Goal: Task Accomplishment & Management: Manage account settings

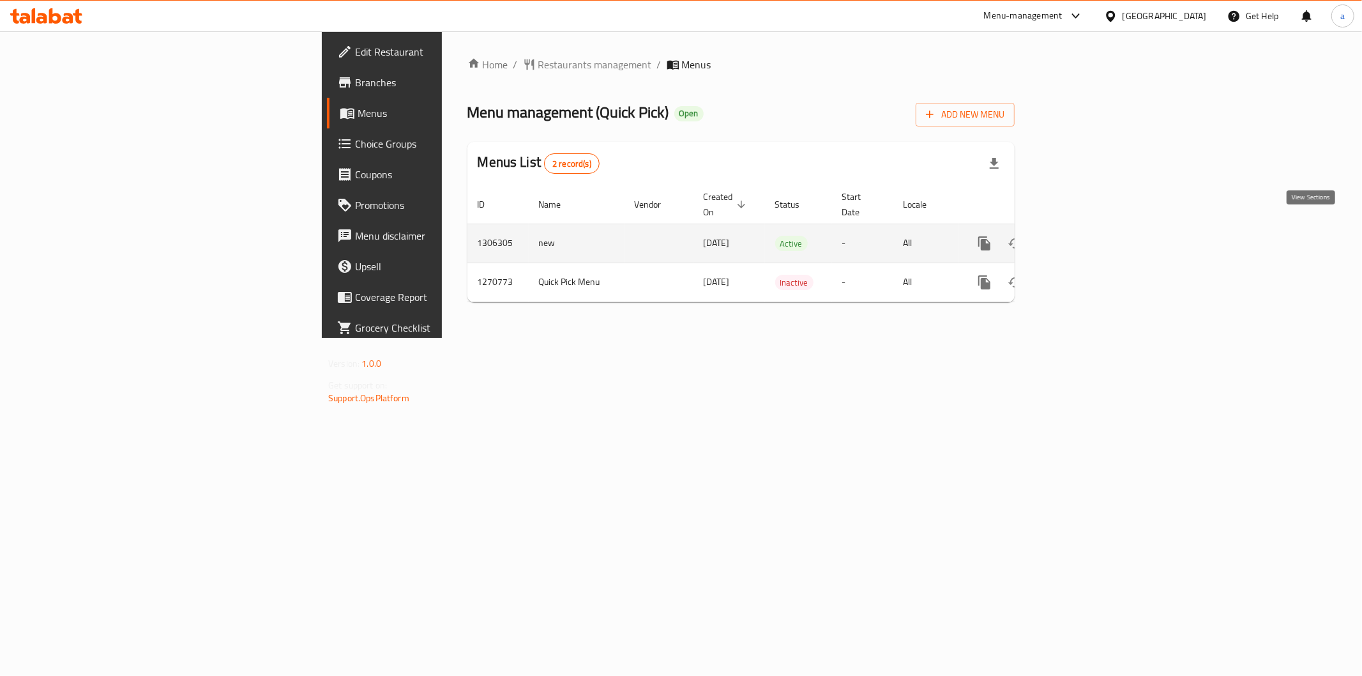
click at [1084, 236] on icon "enhanced table" at bounding box center [1076, 243] width 15 height 15
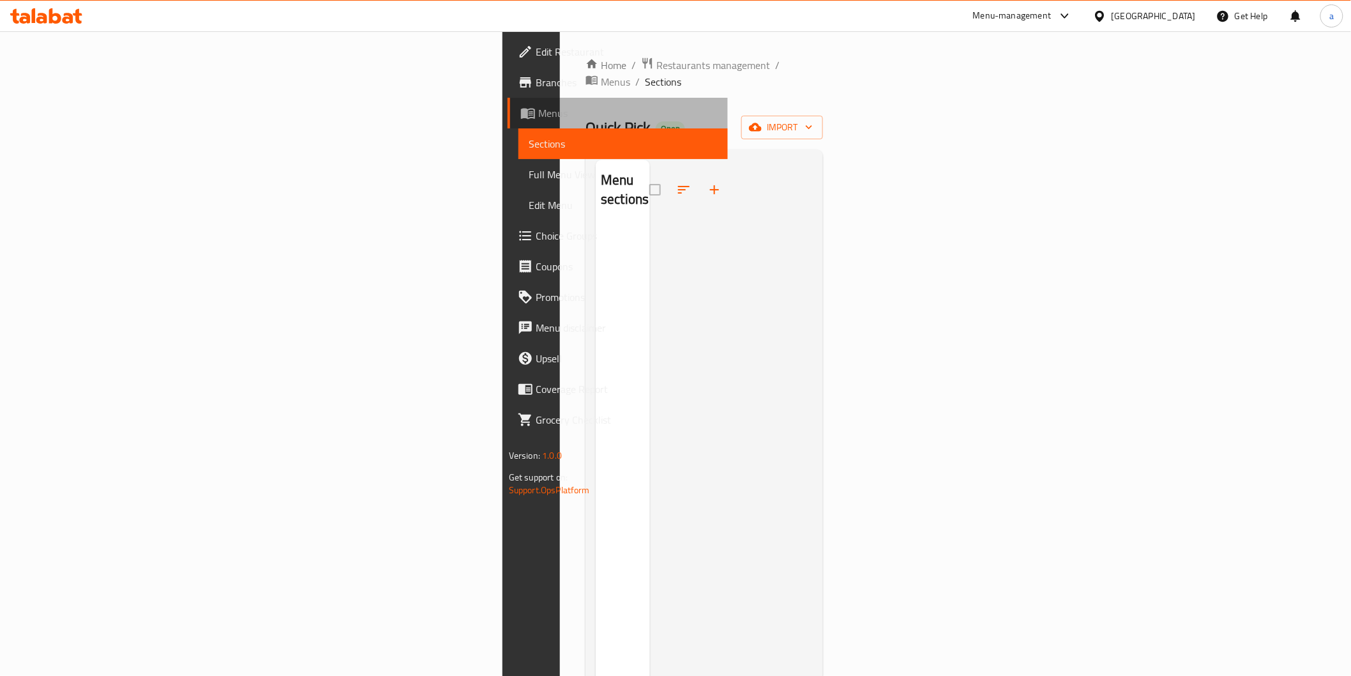
click at [508, 121] on link "Menus" at bounding box center [618, 113] width 220 height 31
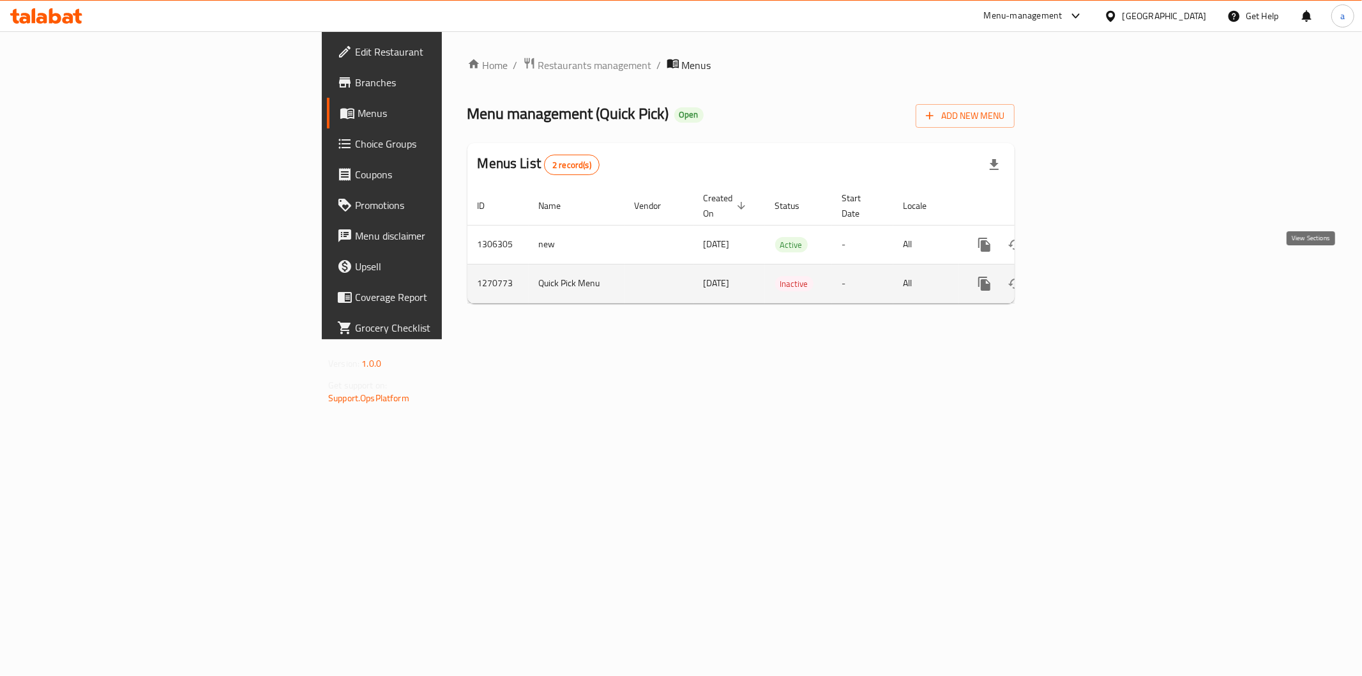
click at [1084, 276] on icon "enhanced table" at bounding box center [1076, 283] width 15 height 15
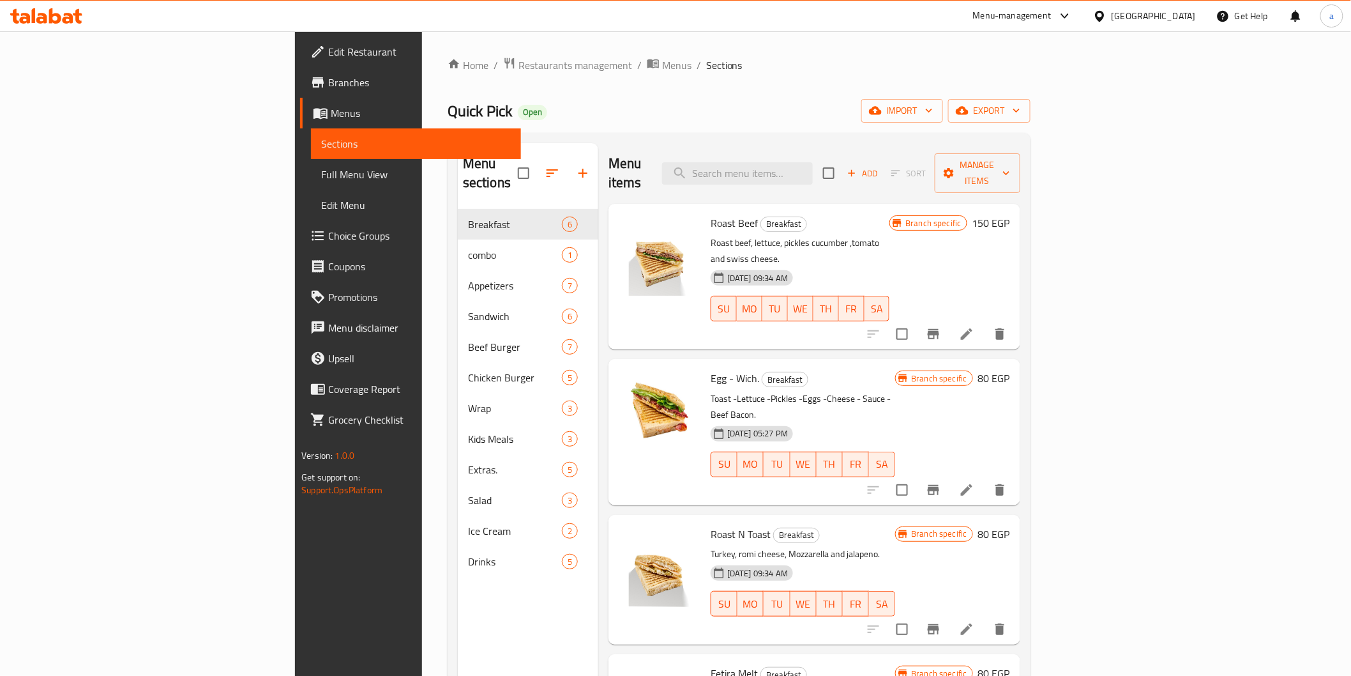
click at [300, 102] on link "Menus" at bounding box center [410, 113] width 220 height 31
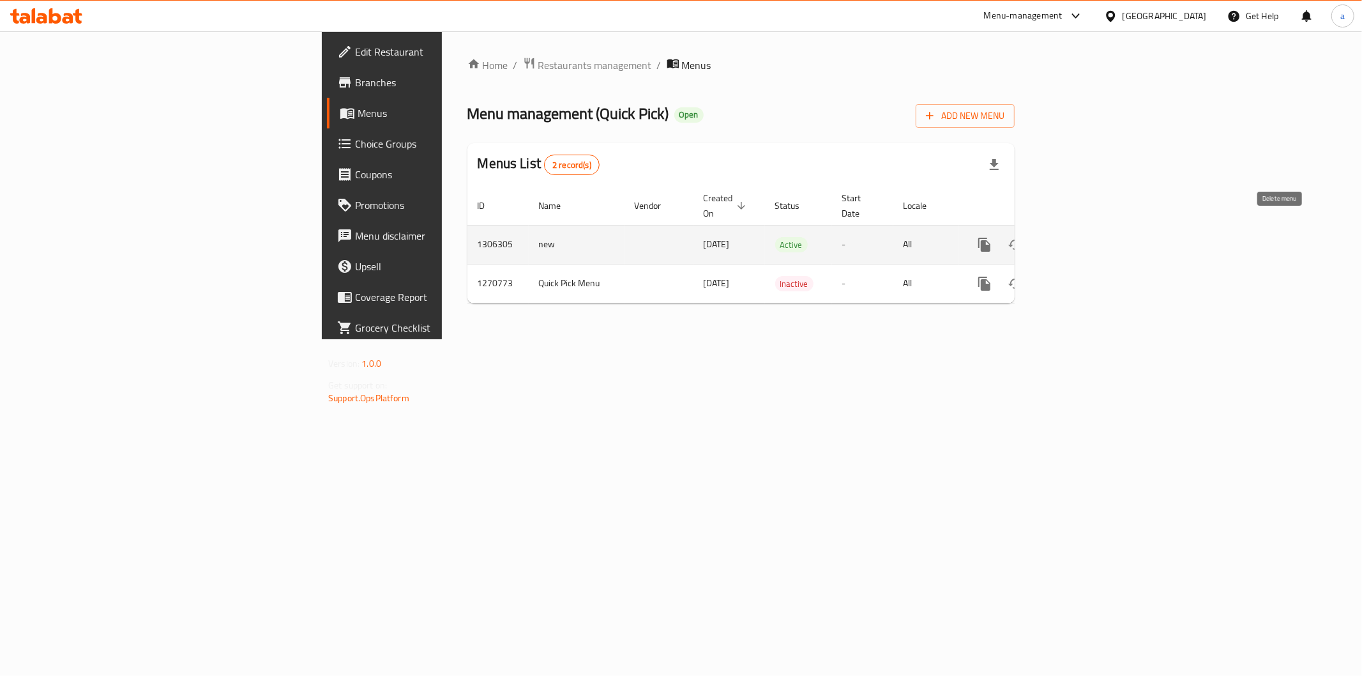
click at [1050, 239] on icon "enhanced table" at bounding box center [1045, 244] width 9 height 11
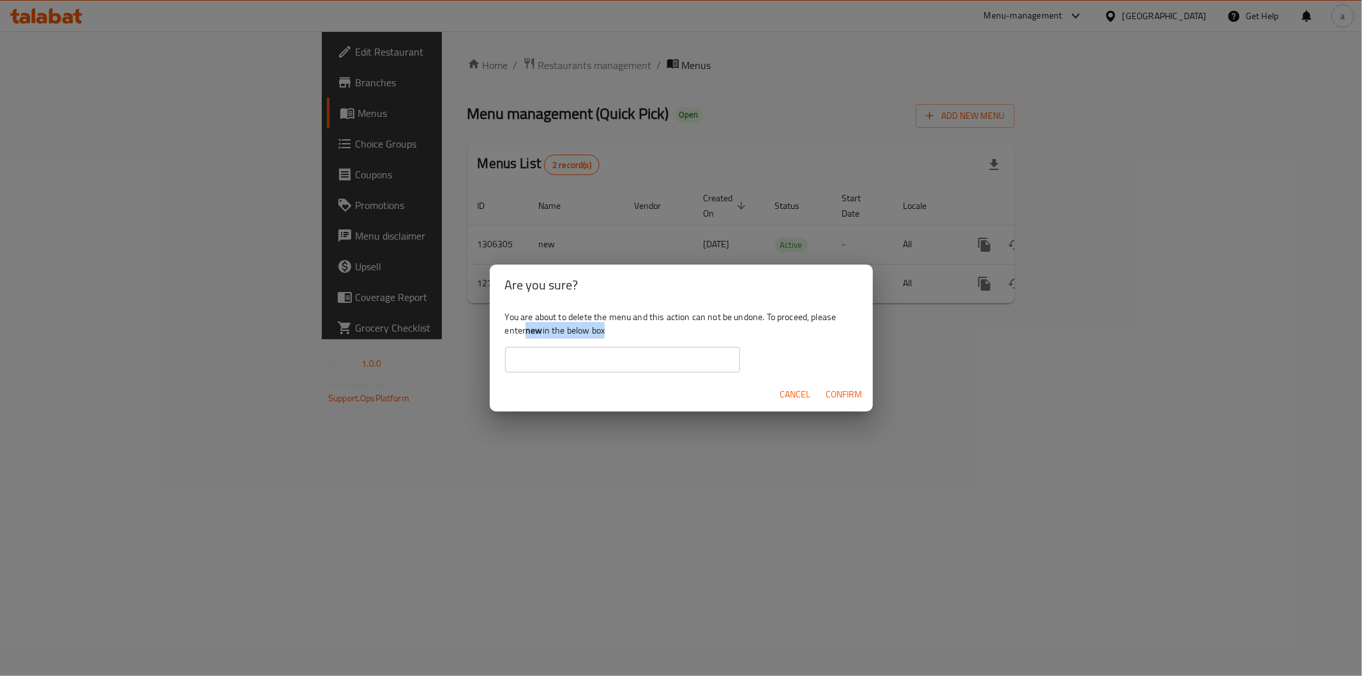
drag, startPoint x: 527, startPoint y: 335, endPoint x: 538, endPoint y: 339, distance: 12.3
click at [538, 339] on div "You are about to delete the menu and this action can not be undone. To proceed,…" at bounding box center [681, 341] width 383 height 72
click at [538, 329] on b "new" at bounding box center [533, 330] width 17 height 17
click at [545, 353] on input "text" at bounding box center [622, 360] width 235 height 26
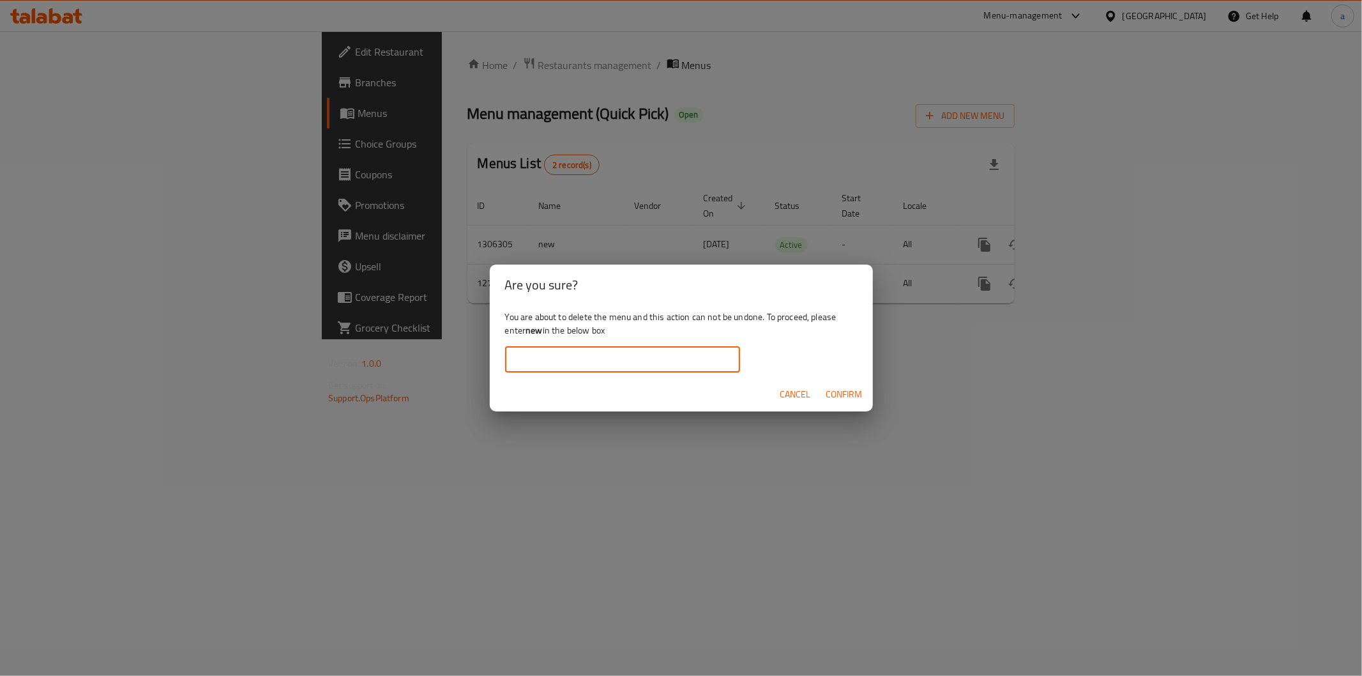
paste input "new"
type input "new"
click at [830, 391] on span "Confirm" at bounding box center [844, 394] width 36 height 16
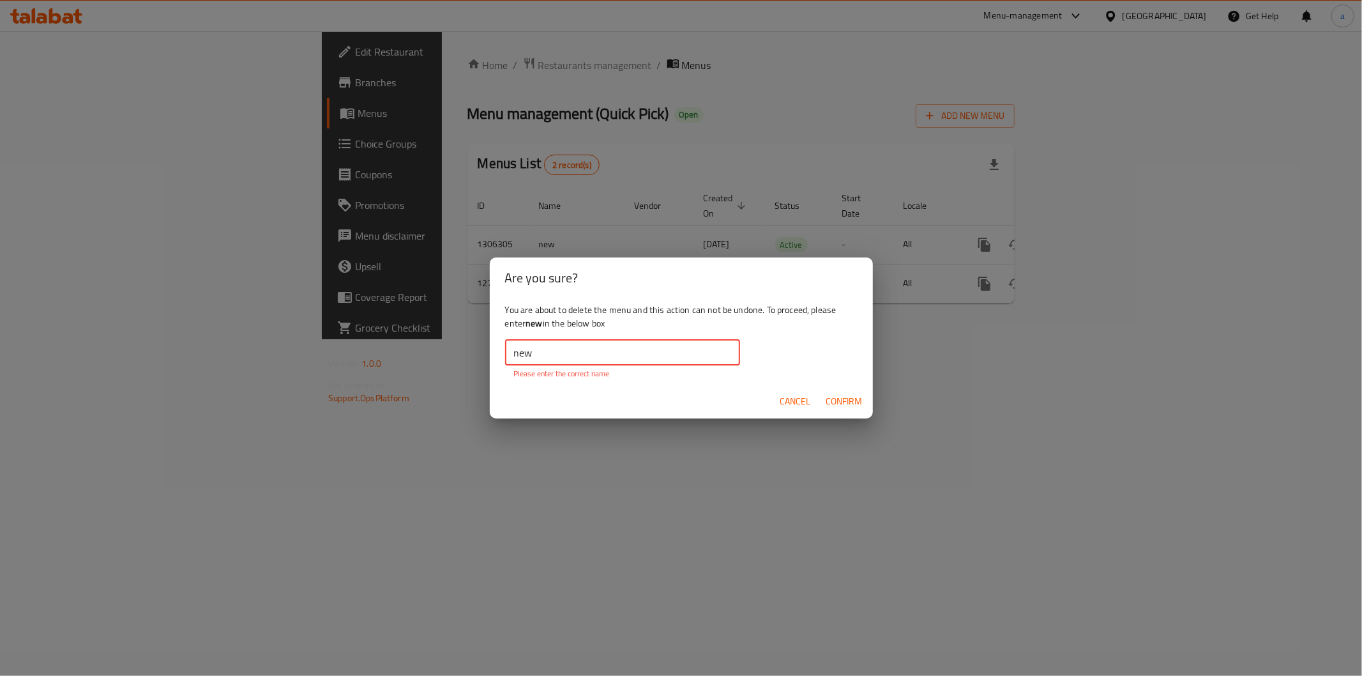
click at [510, 352] on input "new" at bounding box center [622, 353] width 235 height 26
click at [511, 352] on input "new" at bounding box center [622, 353] width 235 height 26
drag, startPoint x: 511, startPoint y: 352, endPoint x: 495, endPoint y: 353, distance: 15.4
click at [495, 353] on div "You are about to delete the menu and this action can not be undone. To proceed,…" at bounding box center [681, 341] width 383 height 86
click at [513, 349] on input "new" at bounding box center [622, 353] width 235 height 26
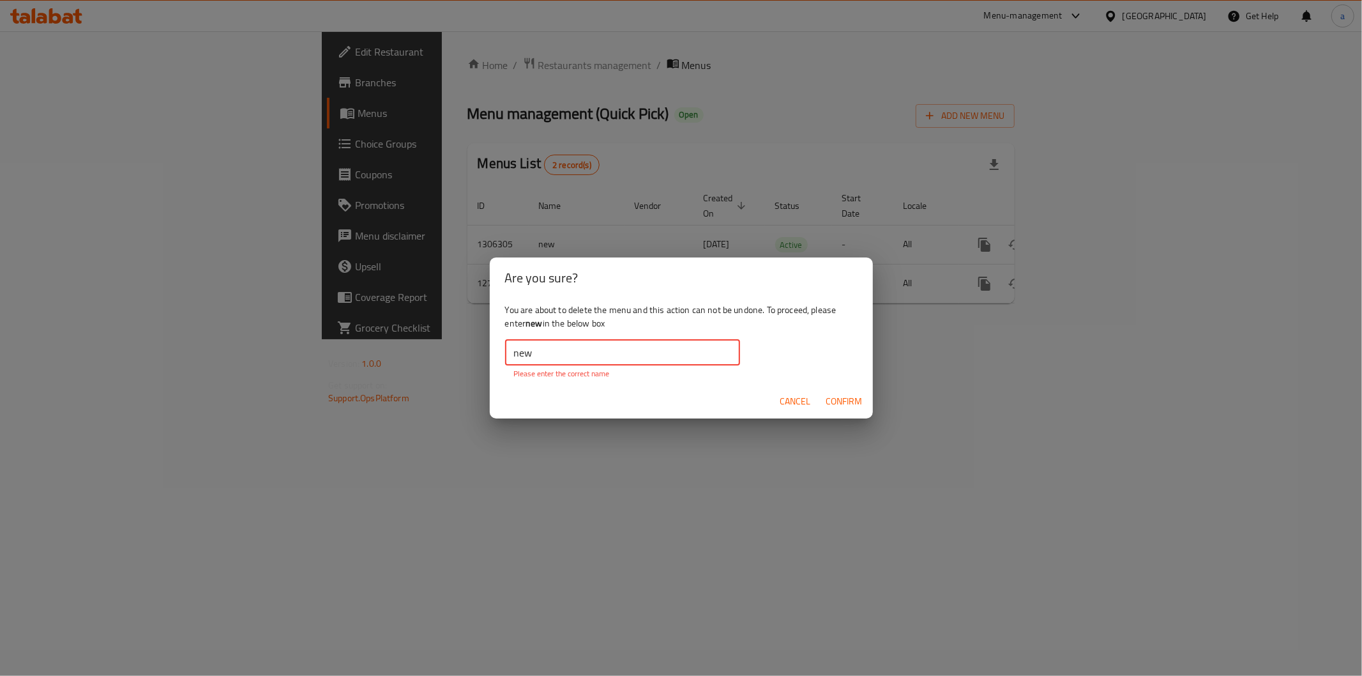
click at [513, 349] on input "new" at bounding box center [622, 353] width 235 height 26
drag, startPoint x: 985, startPoint y: 528, endPoint x: 968, endPoint y: 528, distance: 16.6
click at [985, 528] on div "Are you sure? You are about to delete the menu and this action can not be undon…" at bounding box center [681, 338] width 1362 height 676
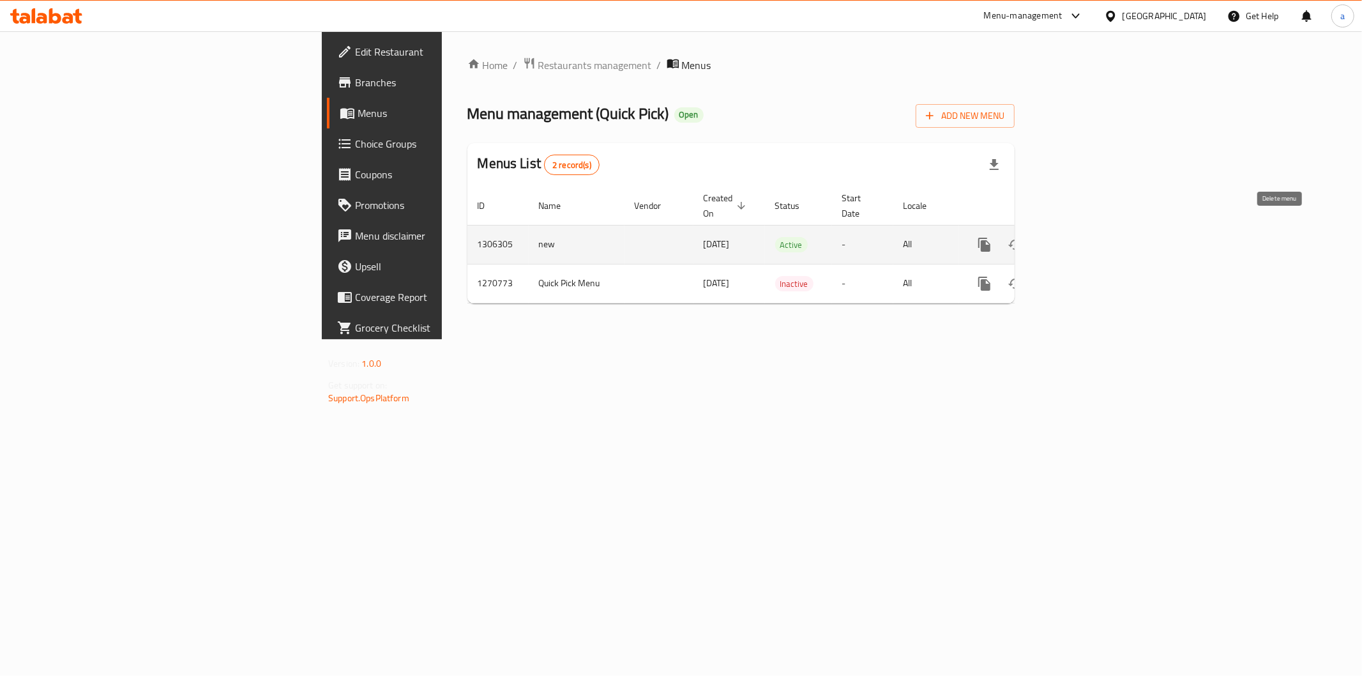
click at [1050, 239] on icon "enhanced table" at bounding box center [1045, 244] width 9 height 11
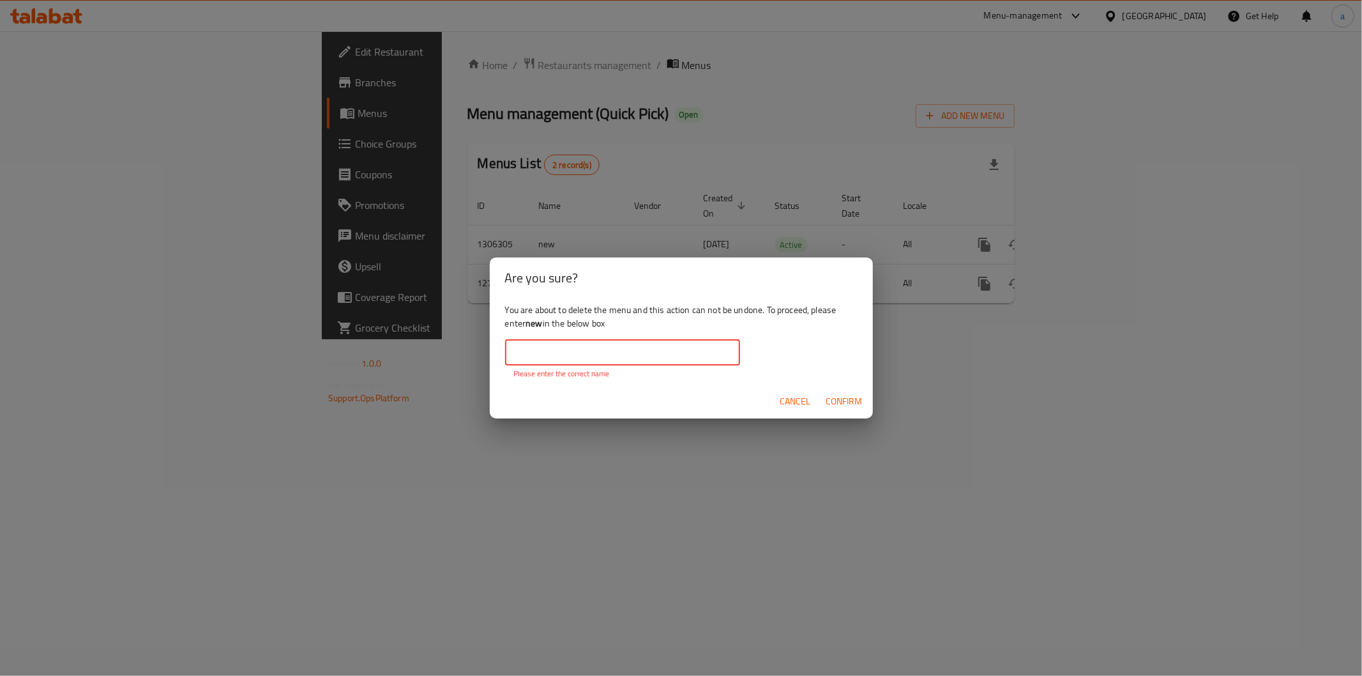
click at [564, 347] on input "text" at bounding box center [622, 353] width 235 height 26
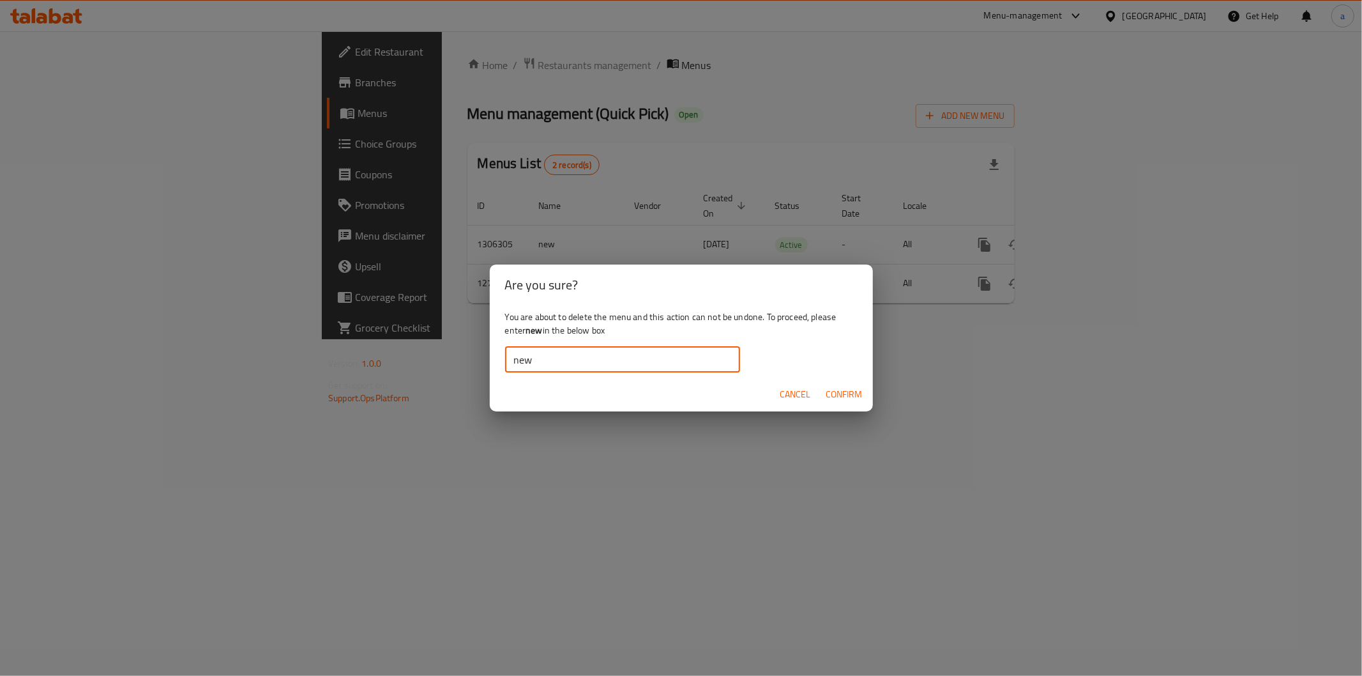
click at [513, 361] on input "new" at bounding box center [622, 360] width 235 height 26
type input "new"
click at [859, 386] on span "Confirm" at bounding box center [844, 394] width 36 height 16
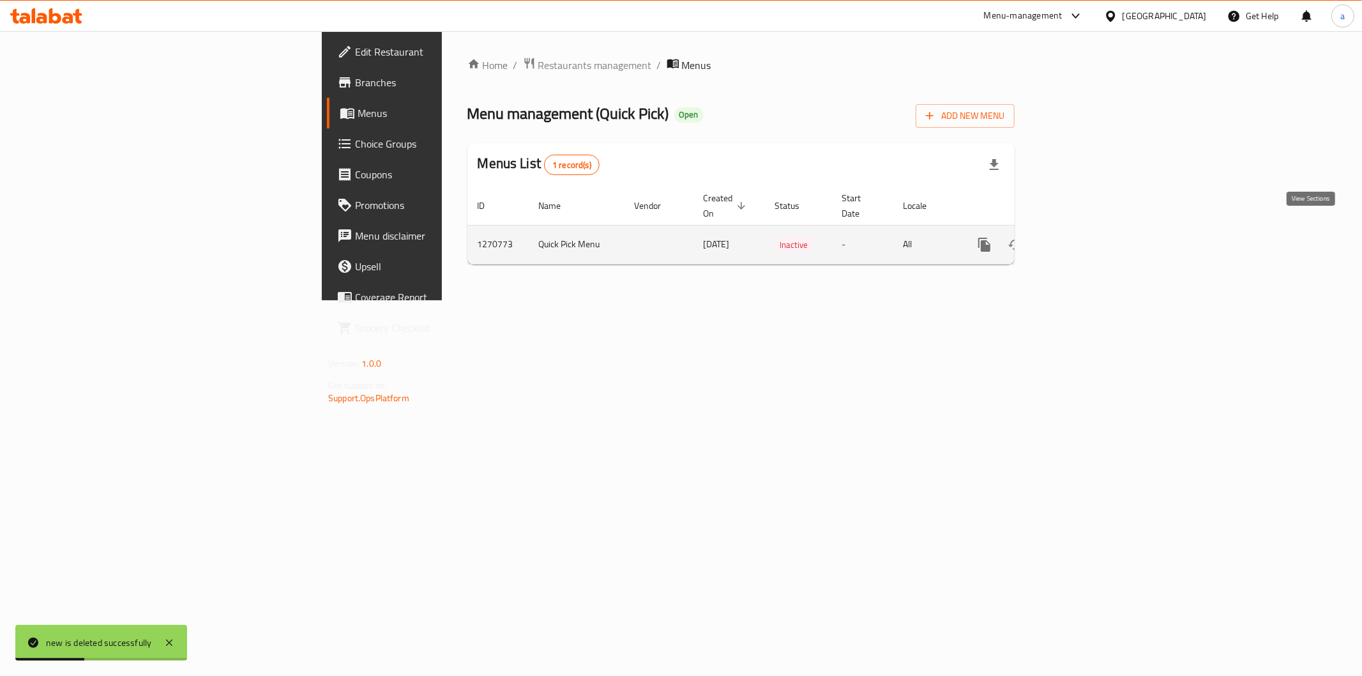
click at [1084, 237] on icon "enhanced table" at bounding box center [1076, 244] width 15 height 15
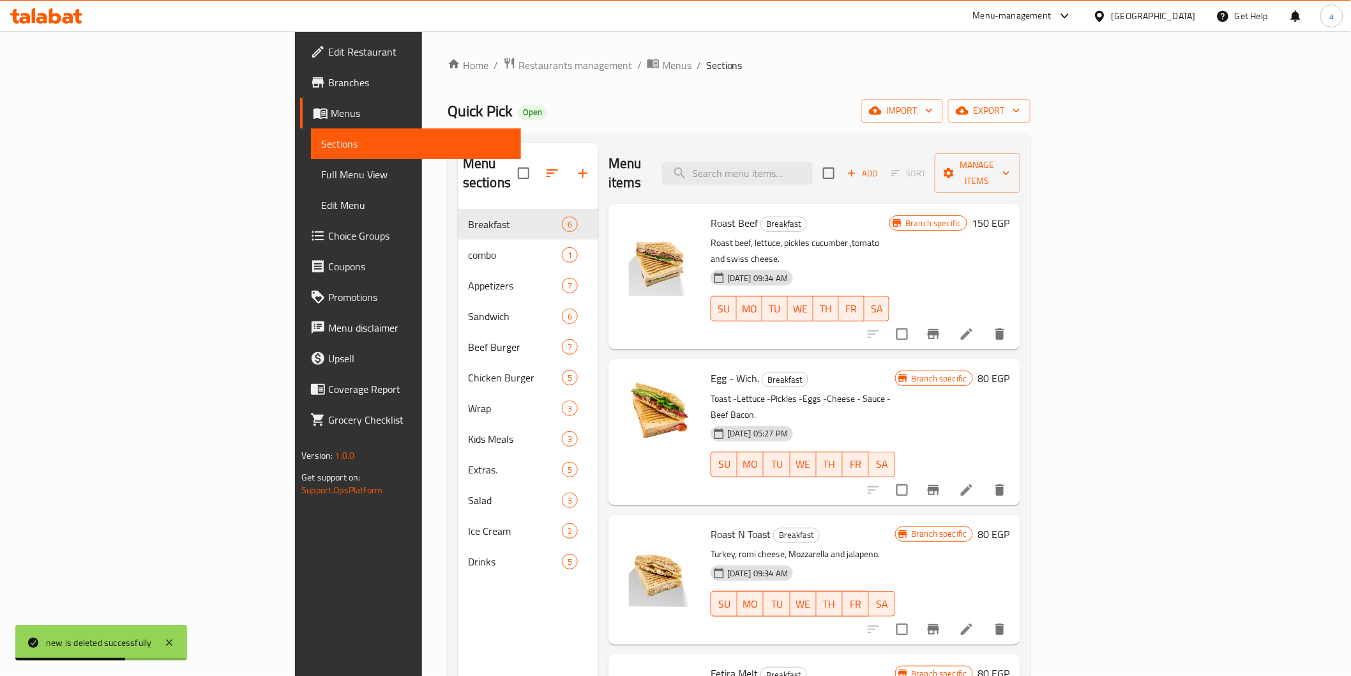
click at [321, 181] on span "Full Menu View" at bounding box center [415, 174] width 189 height 15
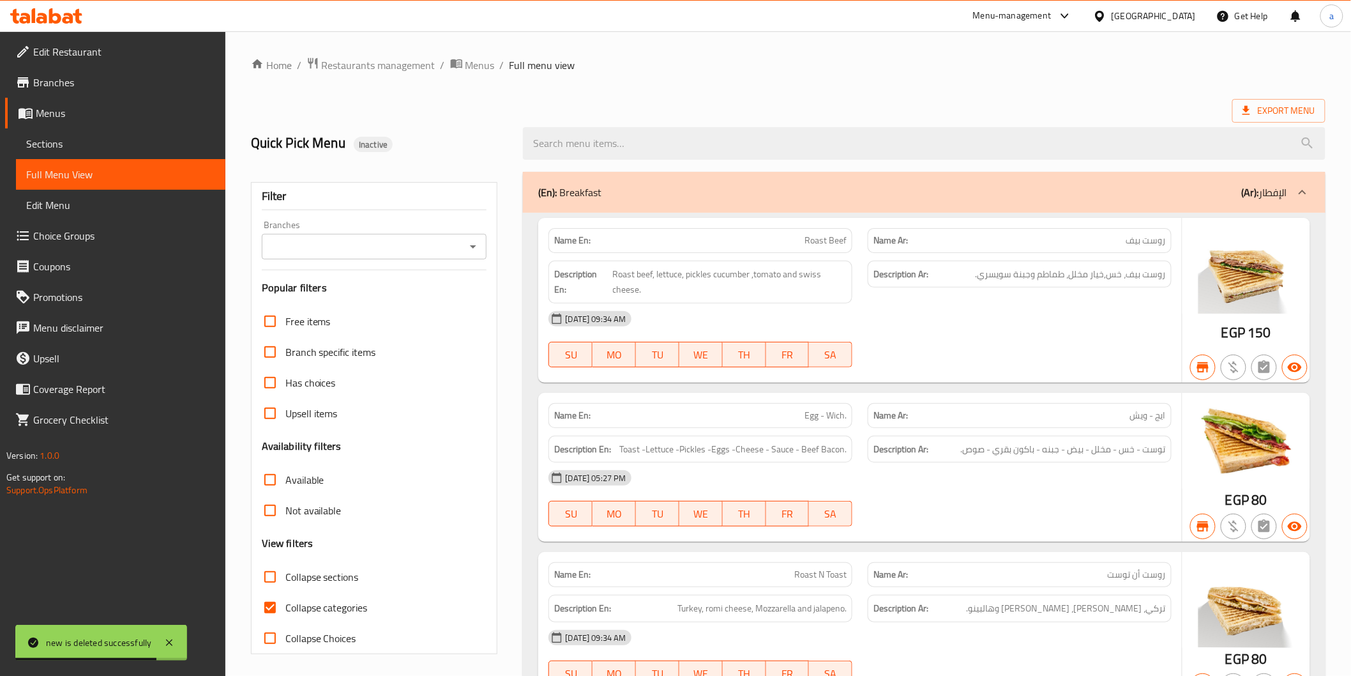
click at [266, 607] on input "Collapse categories" at bounding box center [270, 607] width 31 height 31
checkbox input "false"
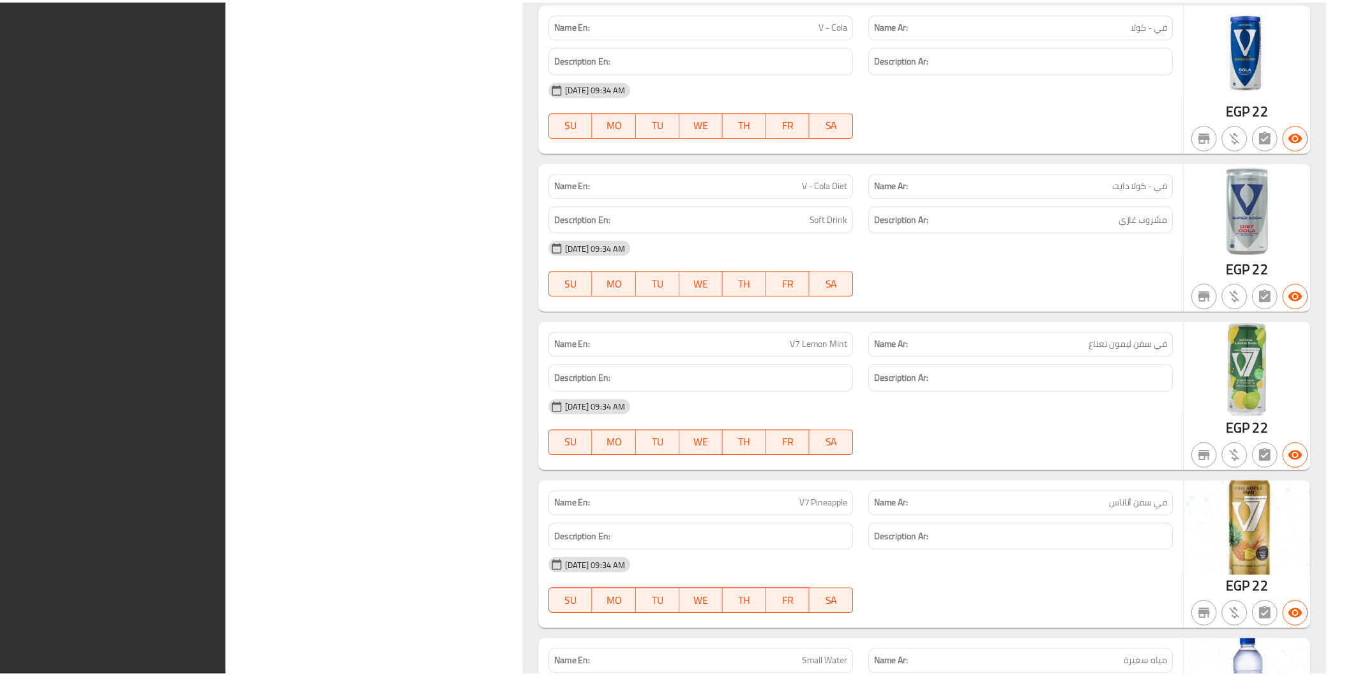
scroll to position [9466, 0]
